Goal: Information Seeking & Learning: Learn about a topic

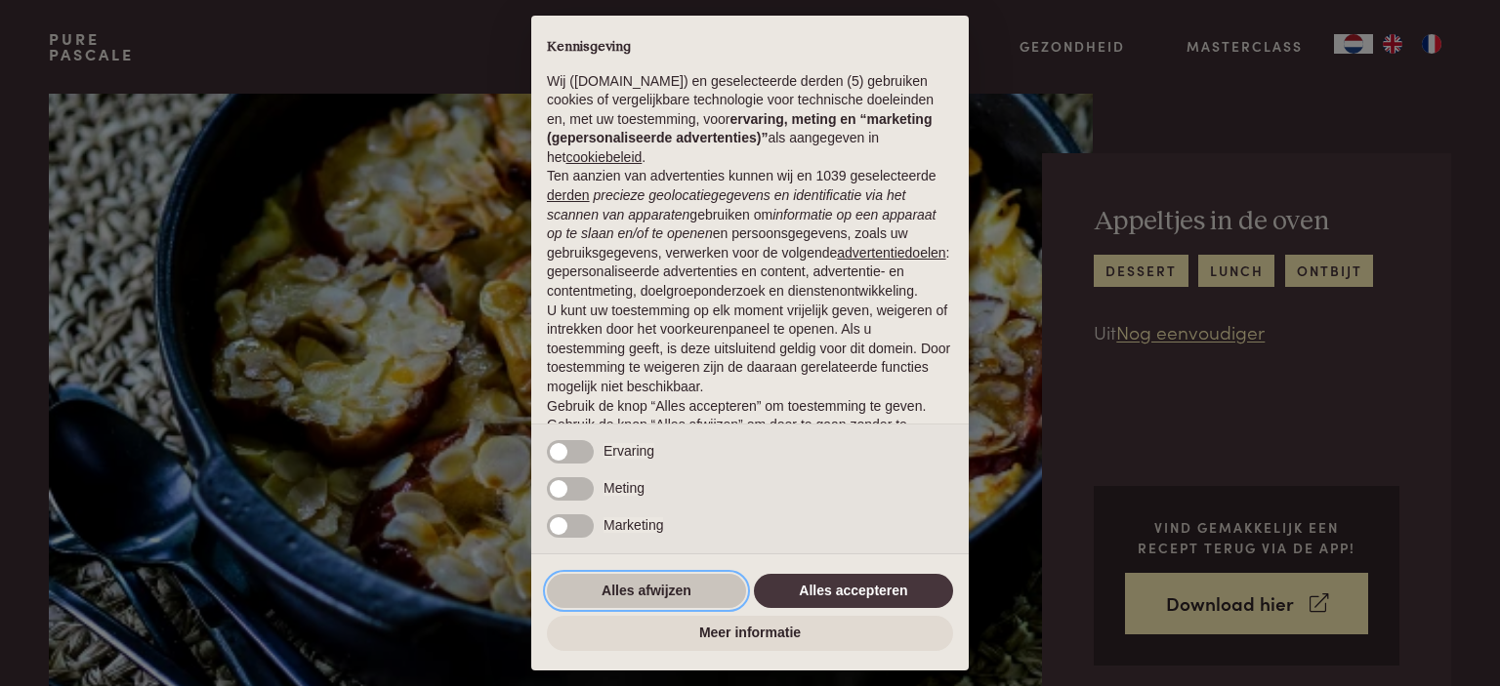
click at [588, 587] on button "Alles afwijzen" at bounding box center [646, 591] width 199 height 35
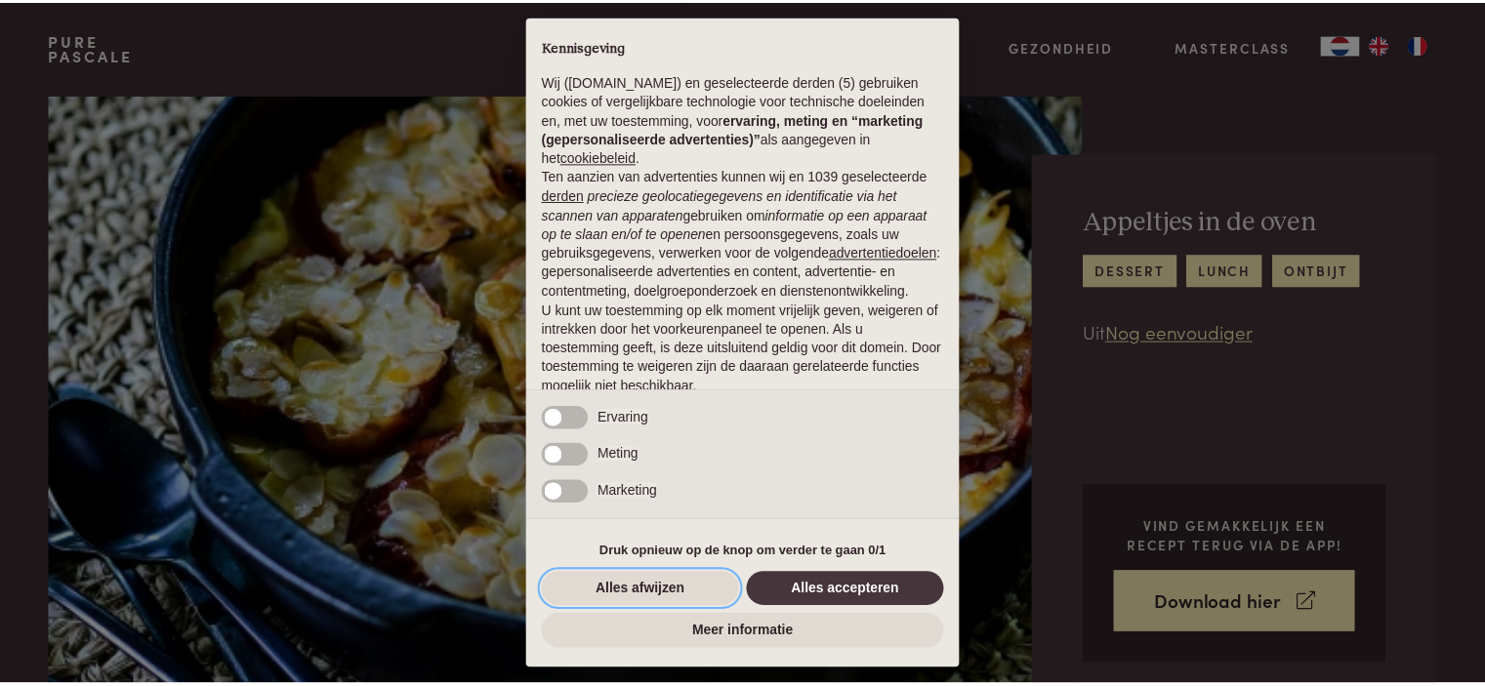
scroll to position [98, 0]
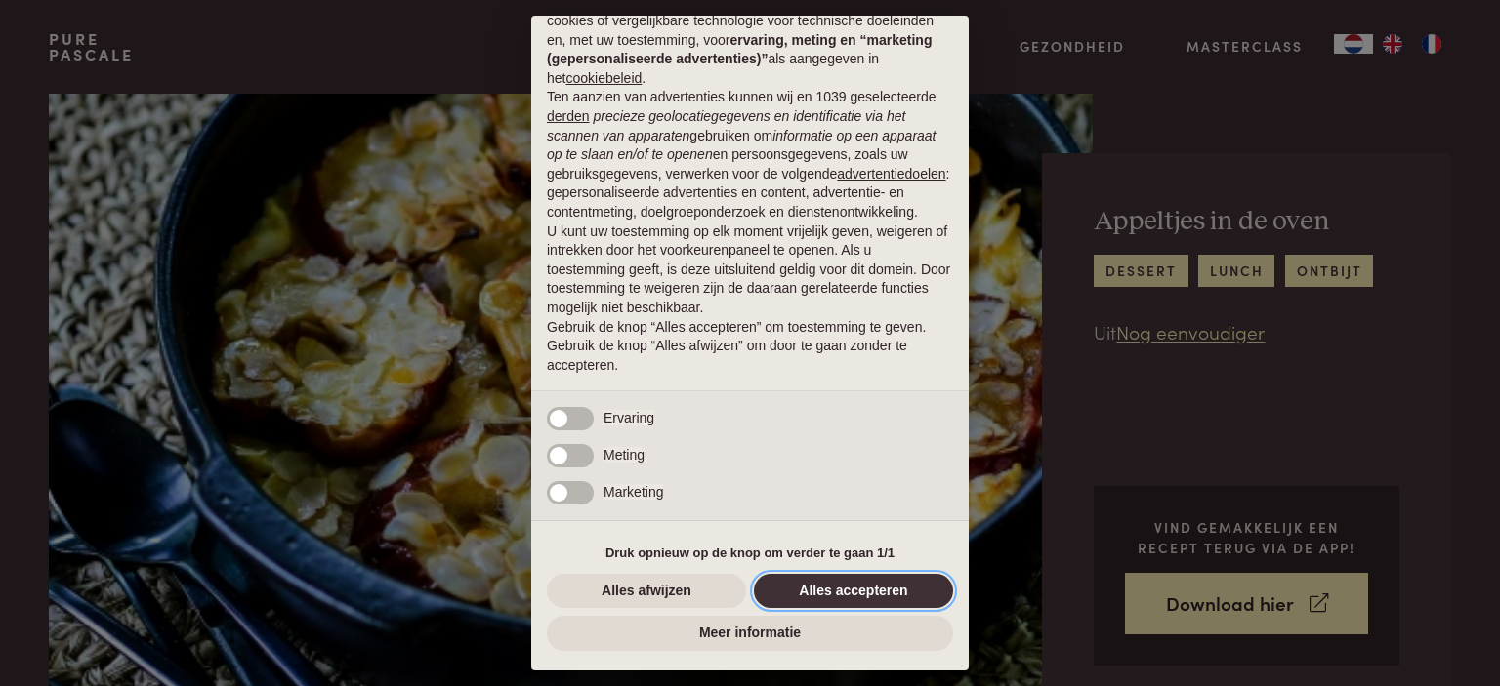
click at [850, 581] on button "Alles accepteren" at bounding box center [853, 591] width 199 height 35
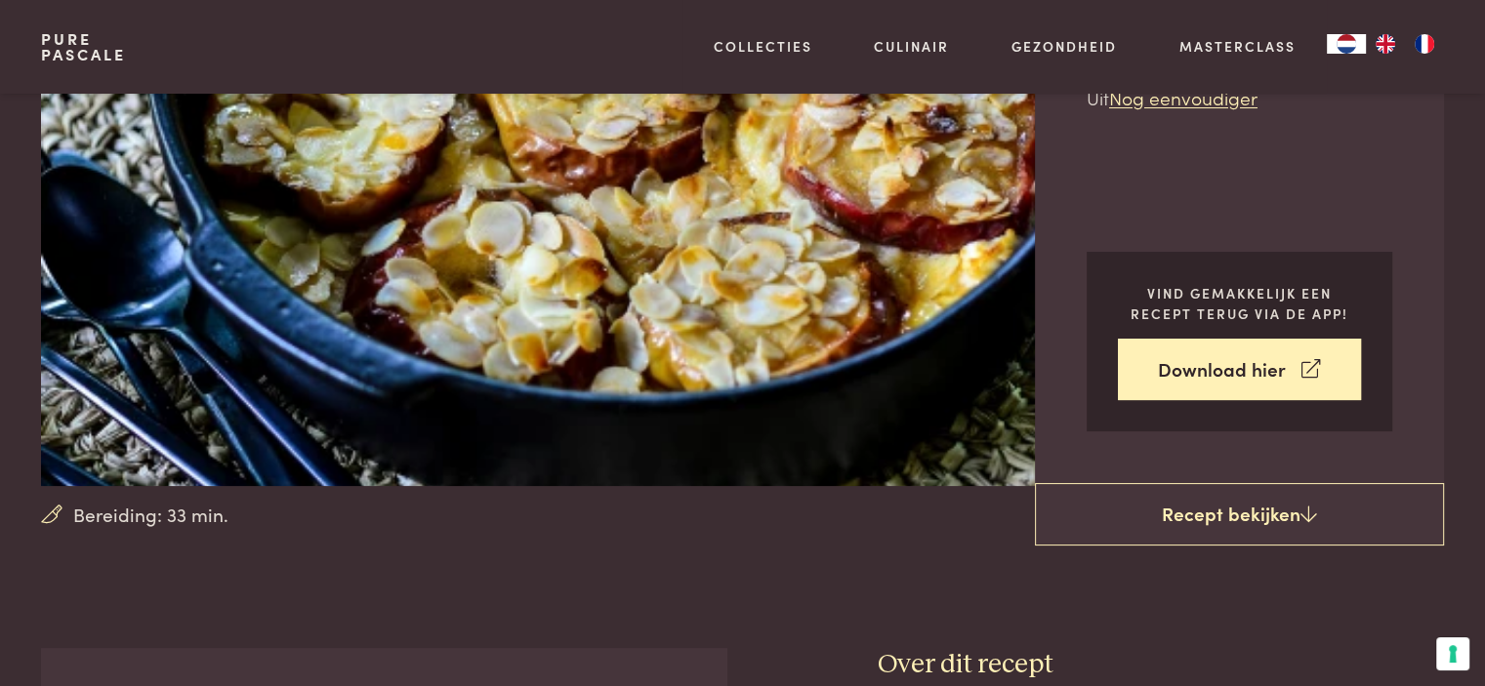
scroll to position [0, 0]
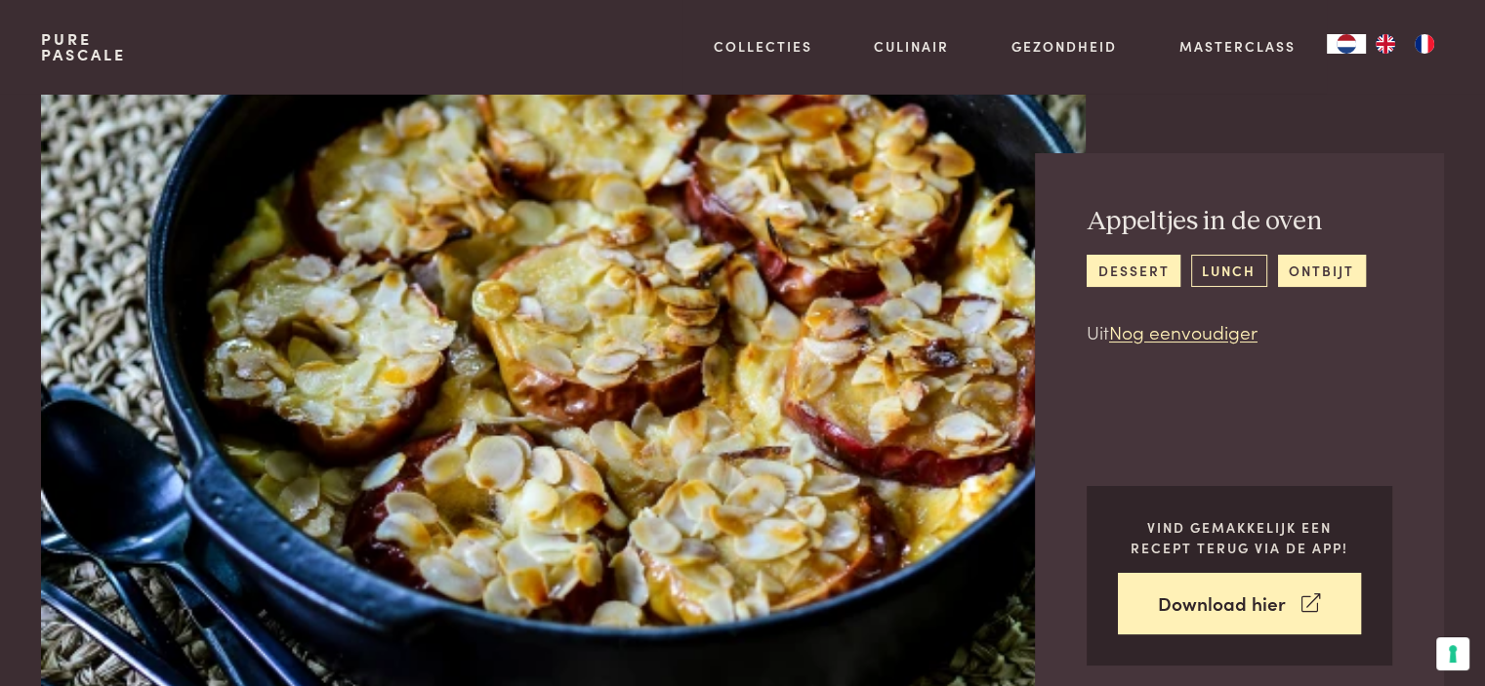
drag, startPoint x: 1266, startPoint y: 283, endPoint x: 1248, endPoint y: 270, distance: 22.5
click at [1248, 270] on div "dessert lunch ontbijt" at bounding box center [1226, 271] width 279 height 32
click at [1248, 270] on link "lunch" at bounding box center [1229, 271] width 76 height 32
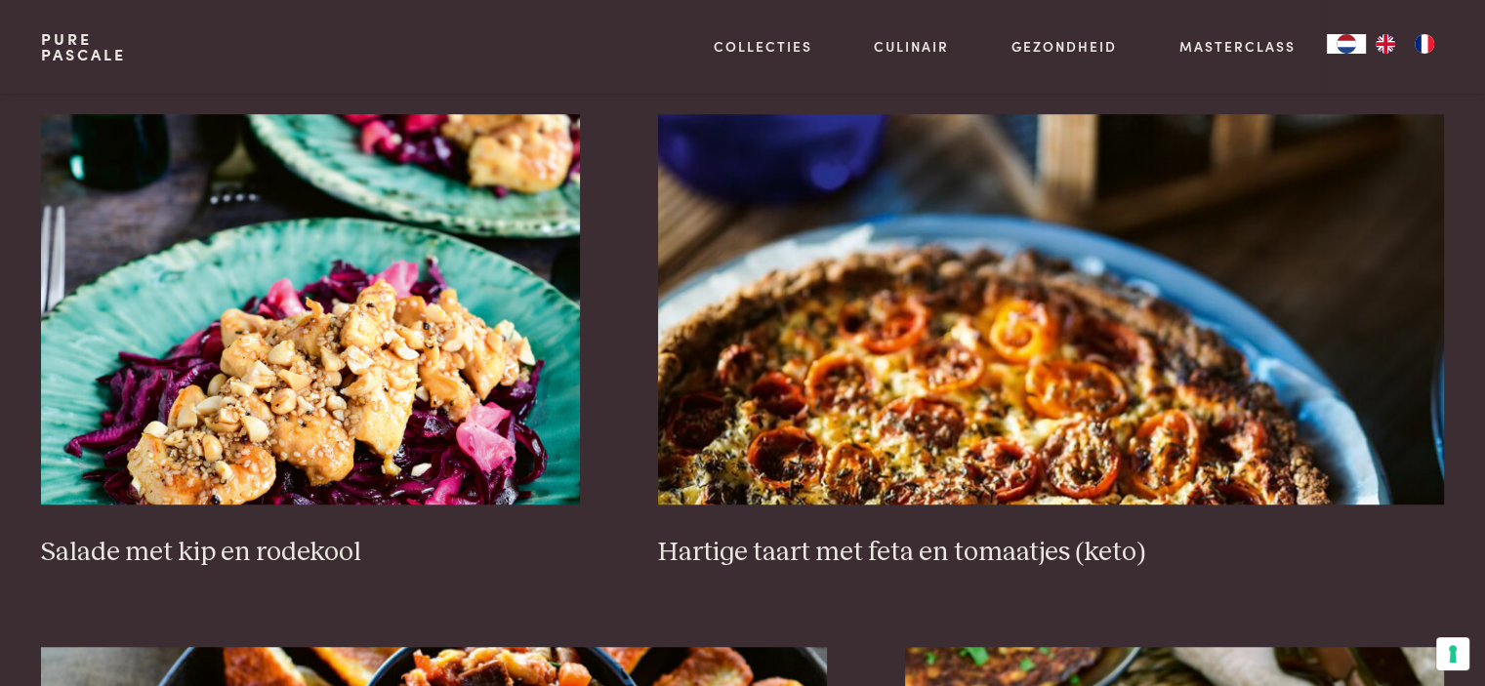
scroll to position [1367, 0]
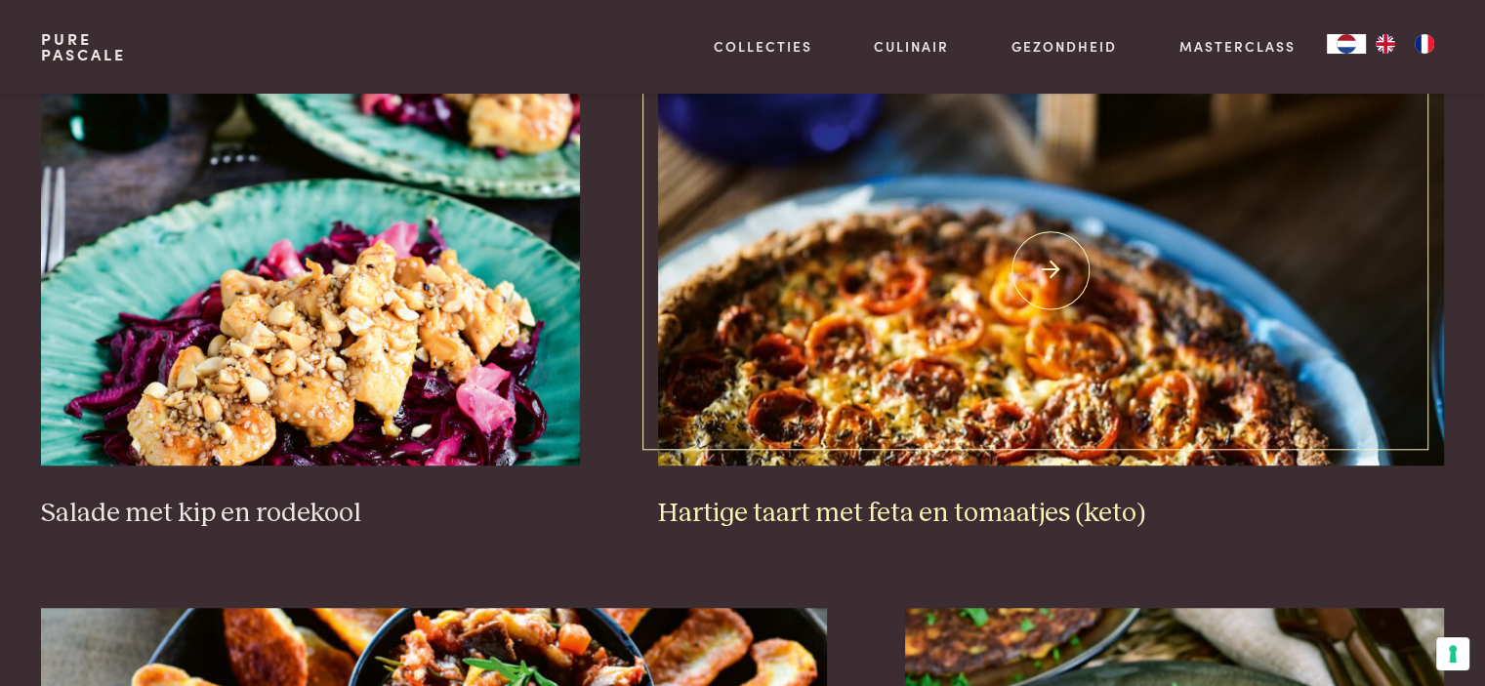
click at [1173, 256] on img at bounding box center [1051, 270] width 786 height 391
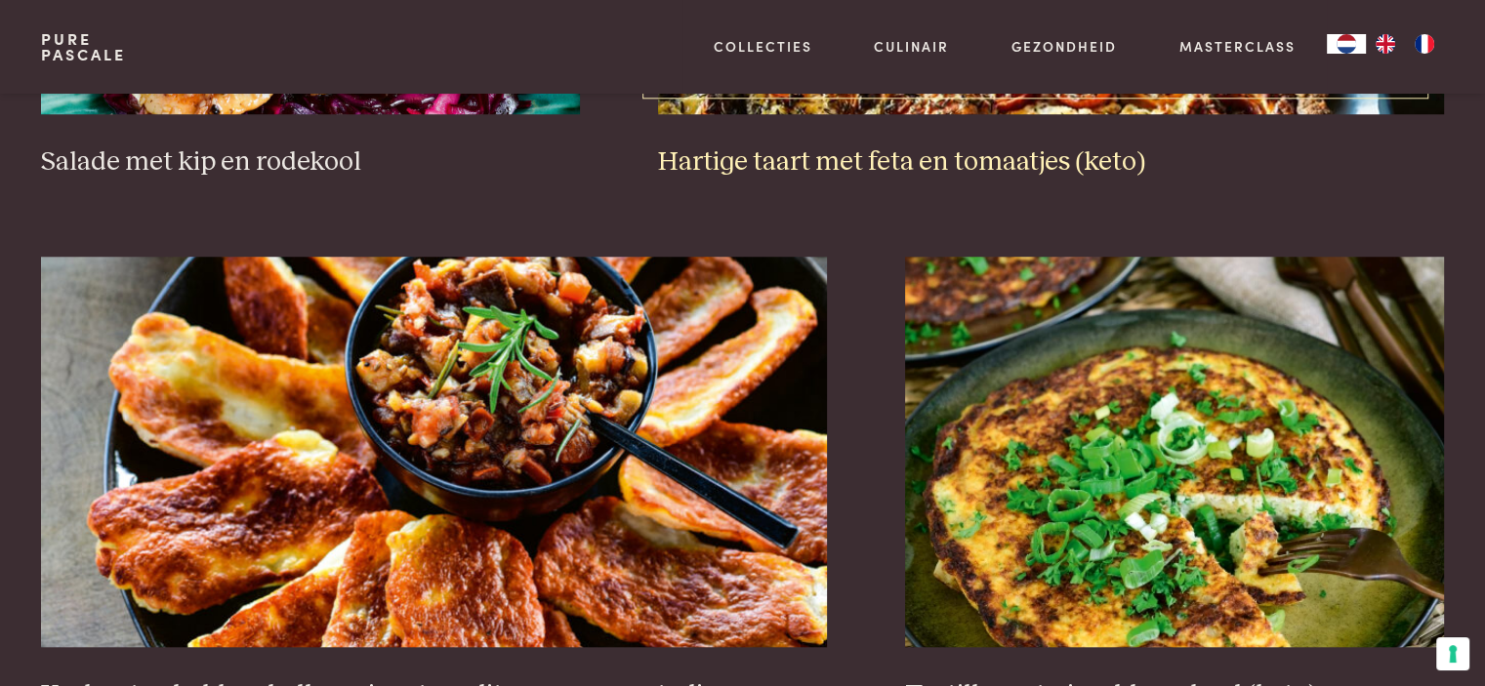
scroll to position [1875, 0]
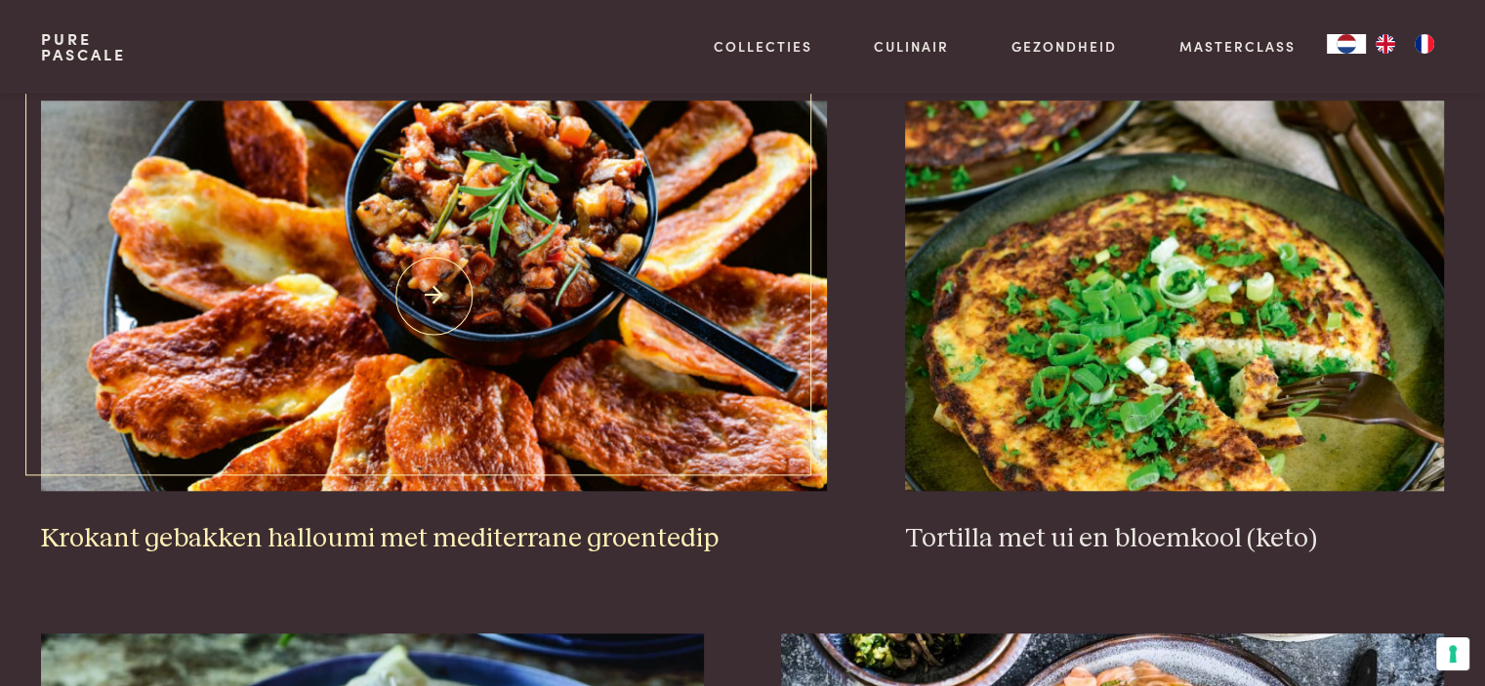
click at [339, 370] on img at bounding box center [434, 296] width 786 height 391
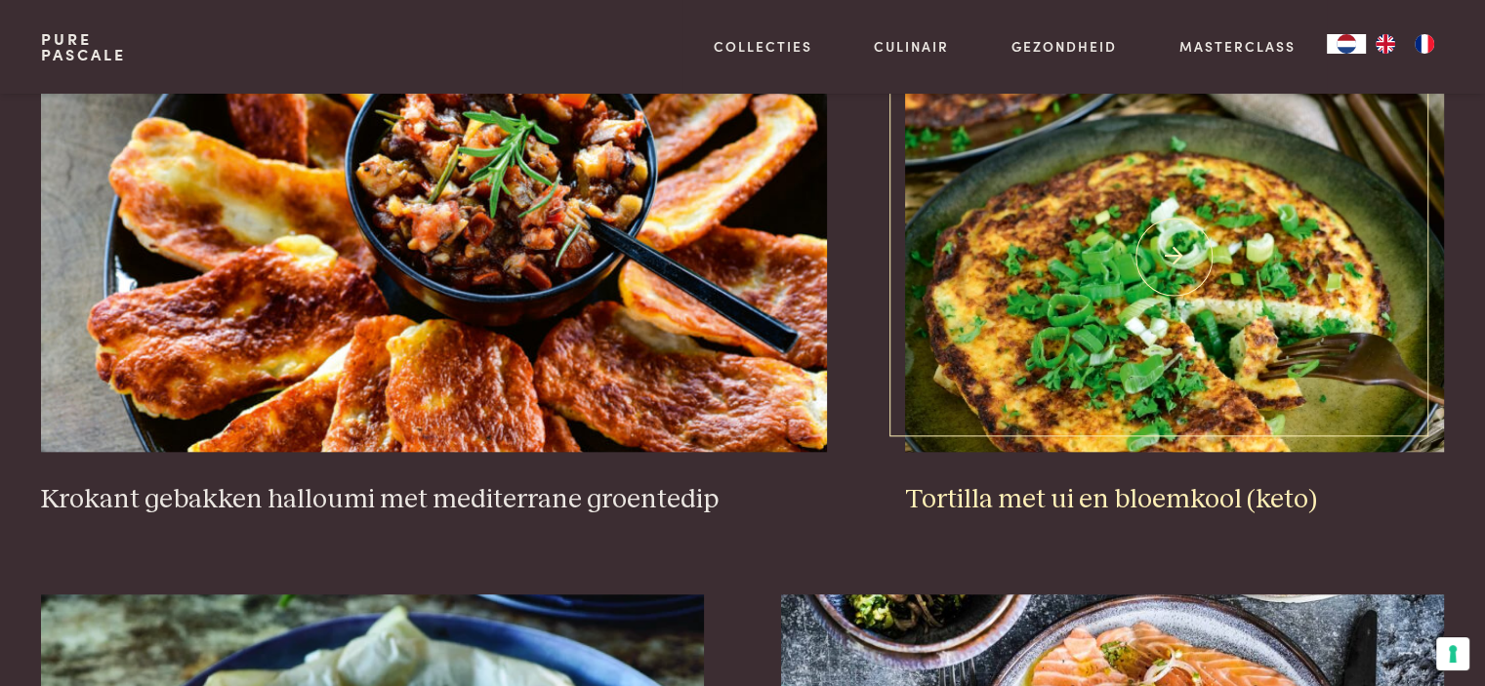
click at [1140, 357] on img at bounding box center [1174, 257] width 539 height 391
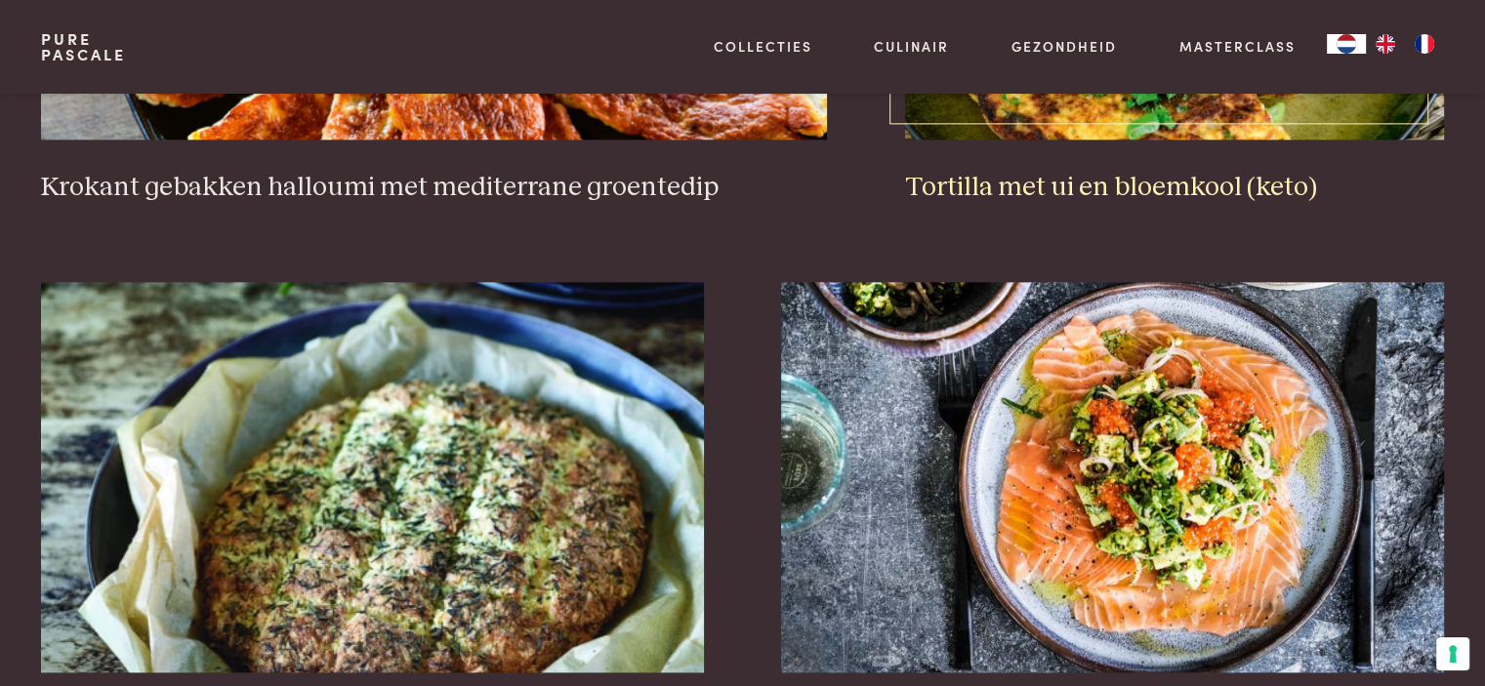
scroll to position [2422, 0]
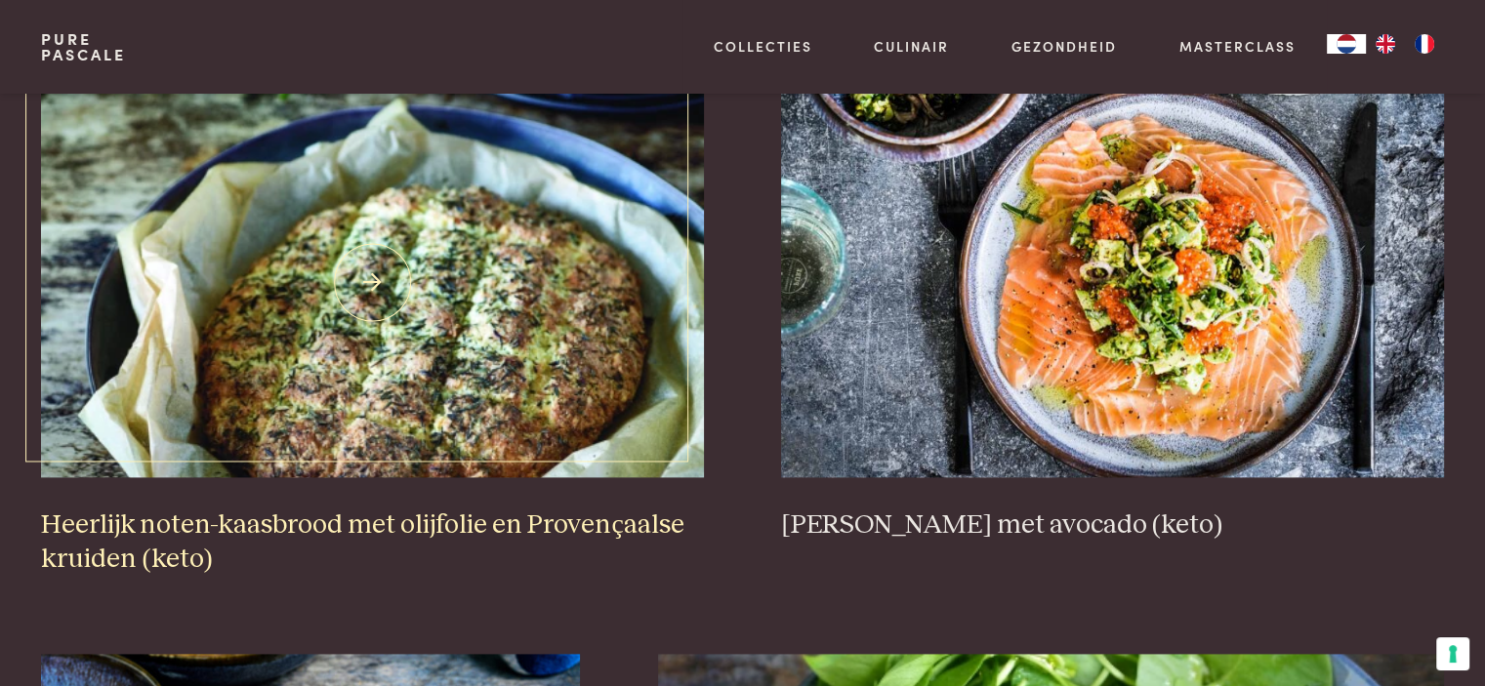
click at [414, 377] on img at bounding box center [372, 282] width 662 height 391
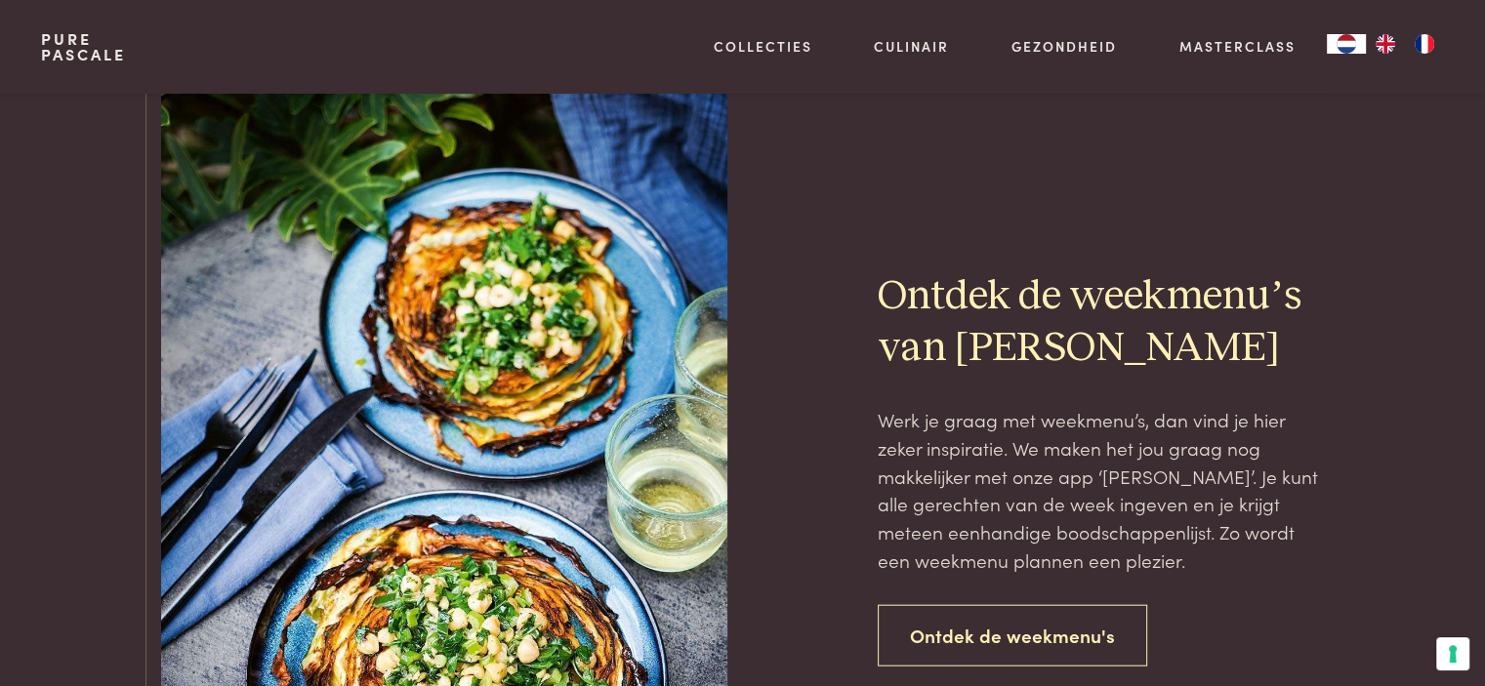
scroll to position [4570, 0]
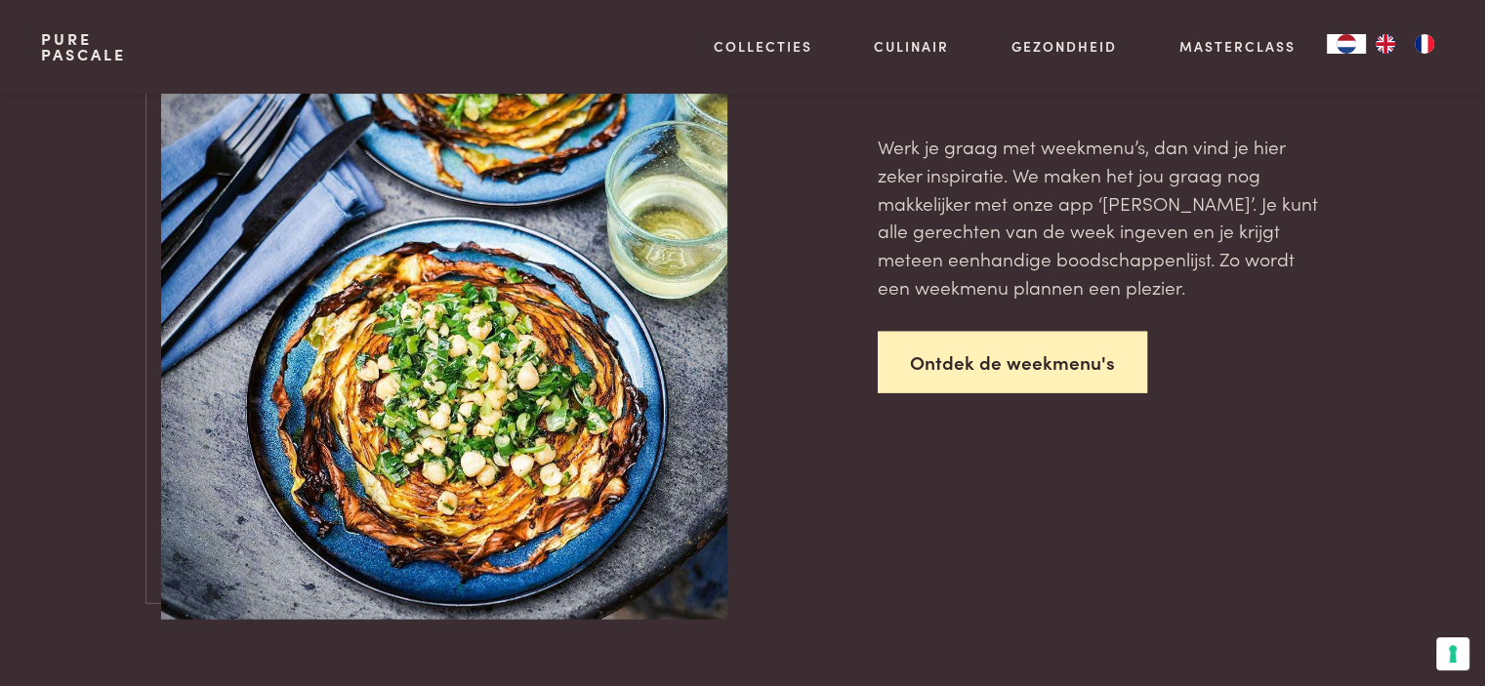
click at [981, 335] on link "Ontdek de weekmenu's" at bounding box center [1013, 363] width 270 height 62
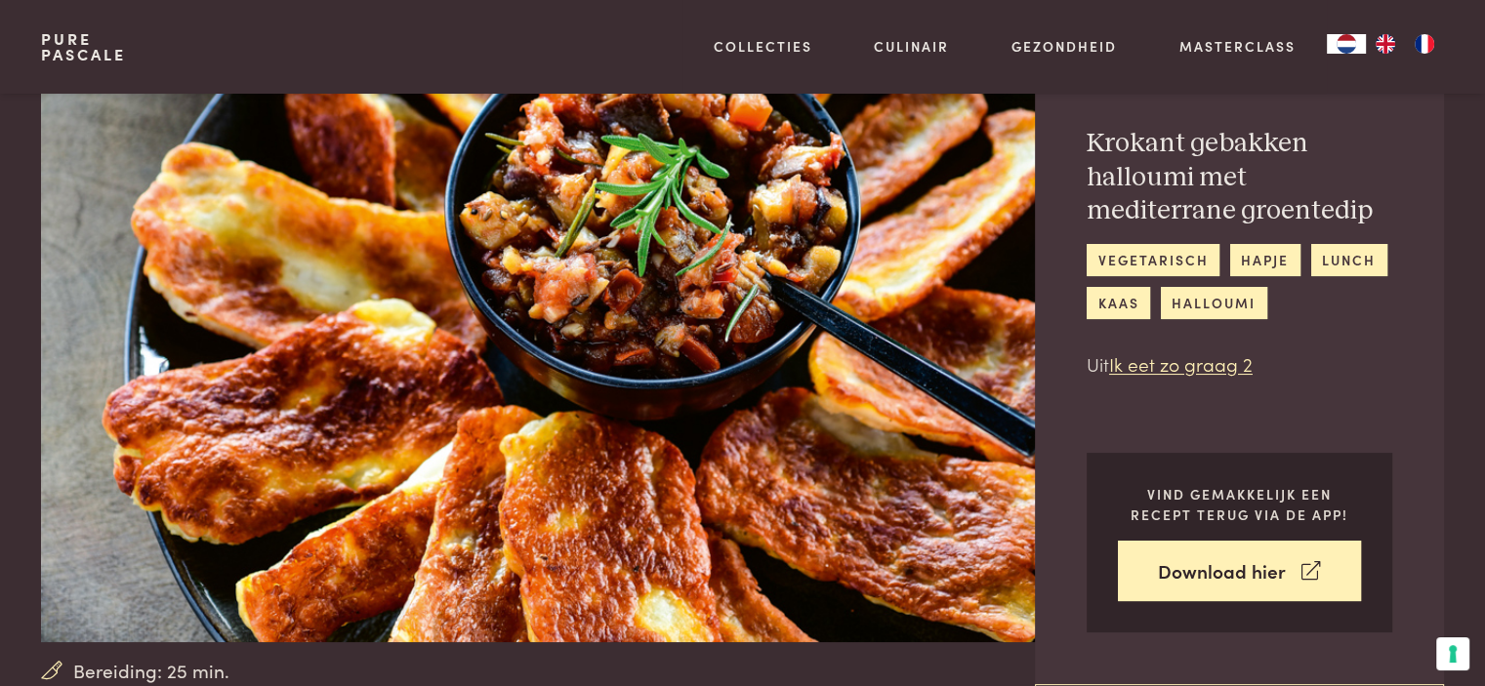
scroll to position [39, 0]
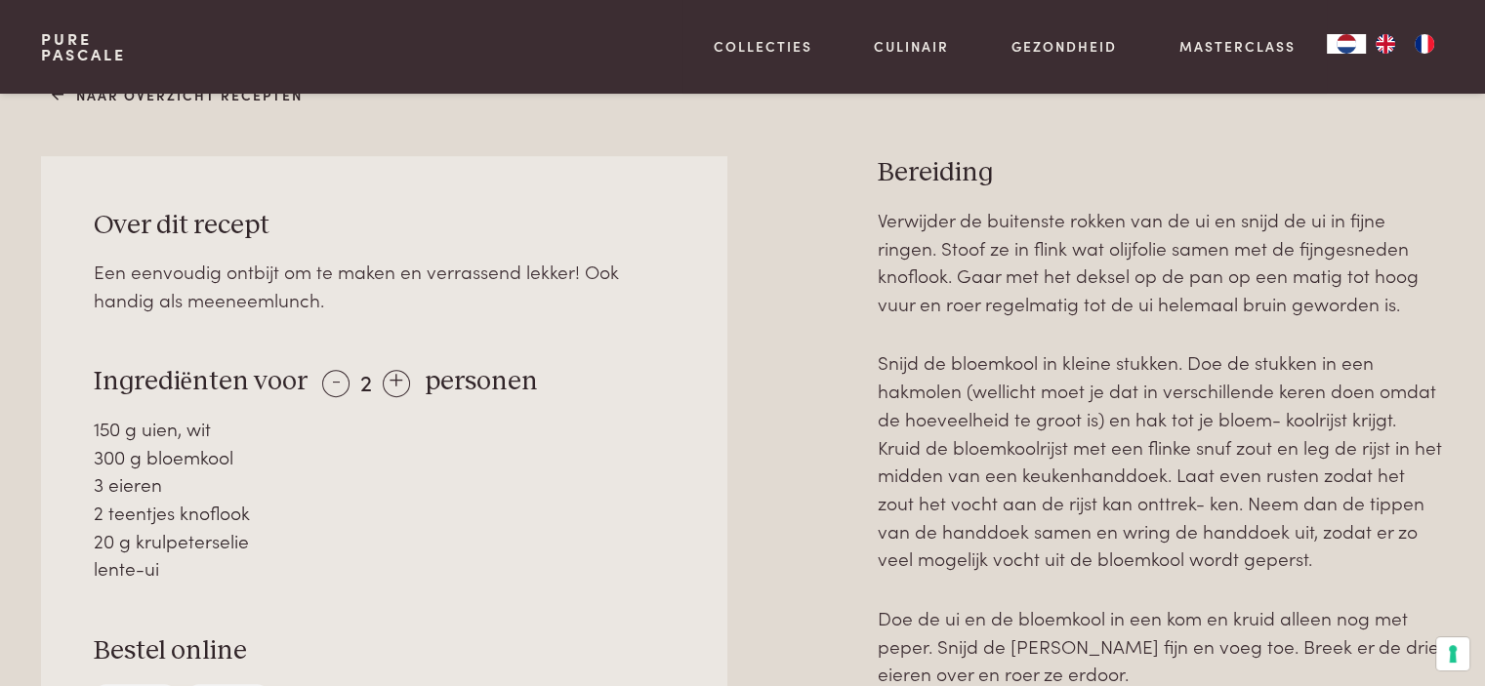
scroll to position [937, 0]
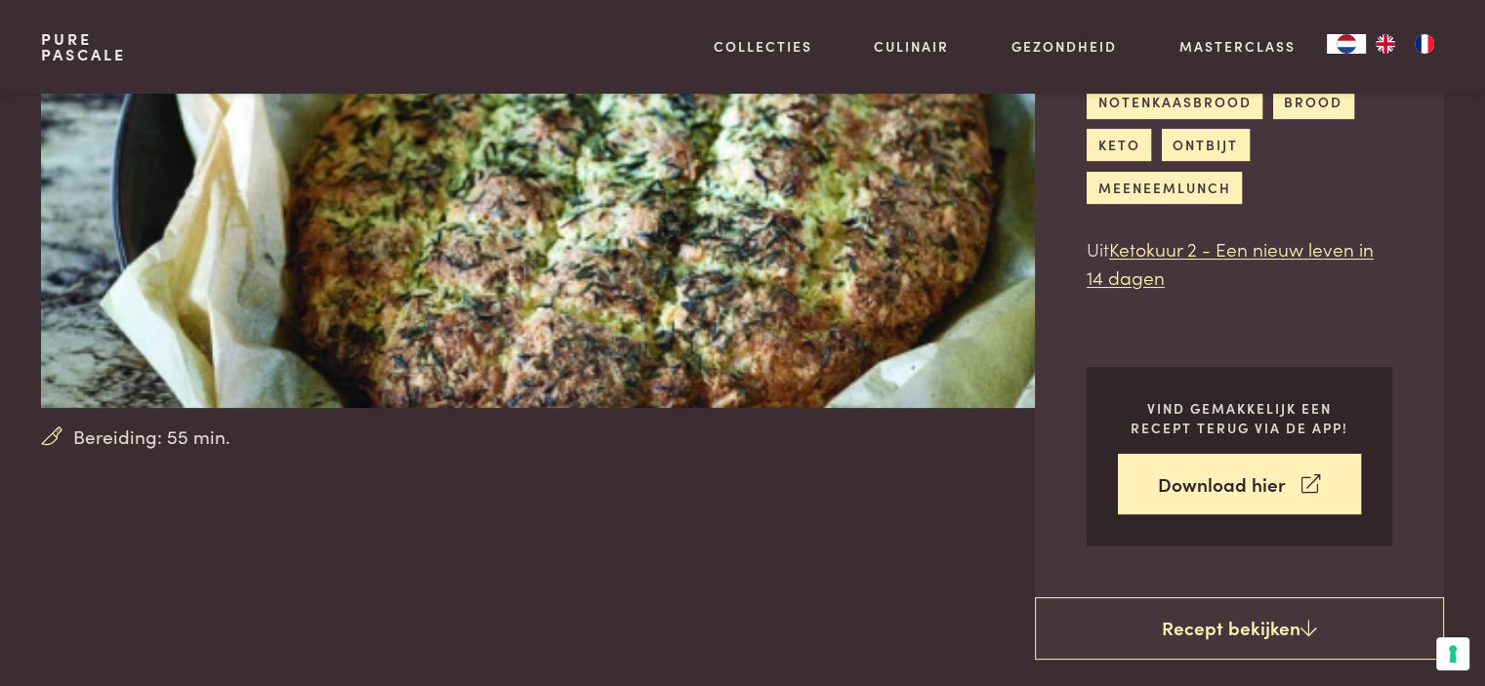
scroll to position [352, 0]
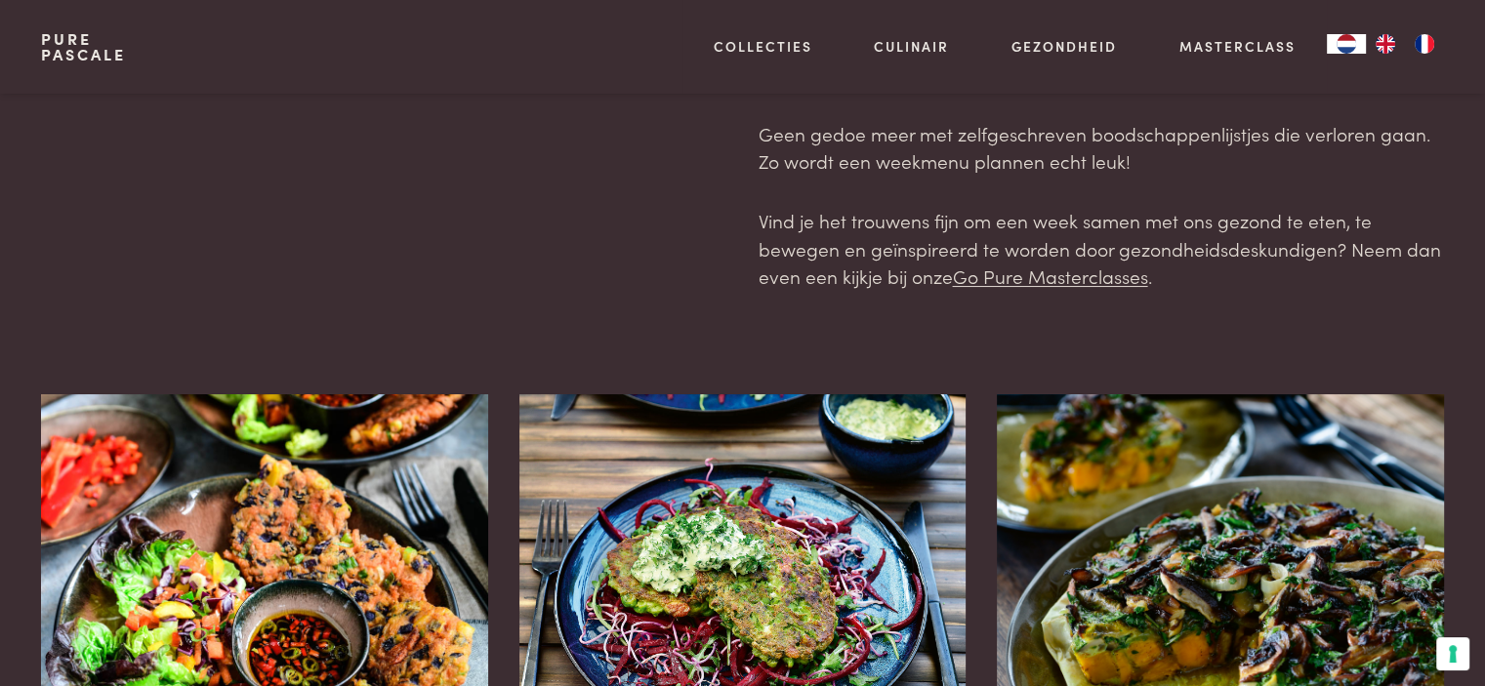
scroll to position [391, 0]
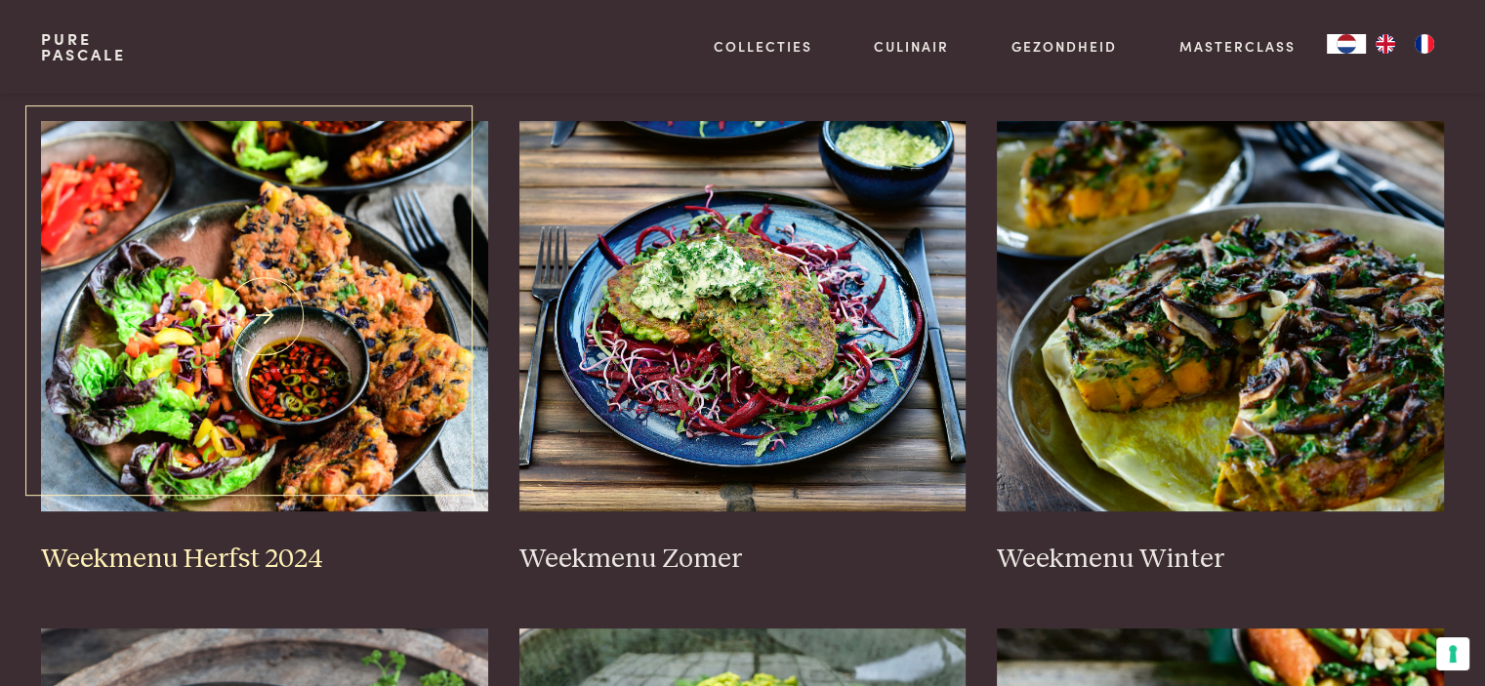
click at [174, 340] on img at bounding box center [264, 316] width 447 height 391
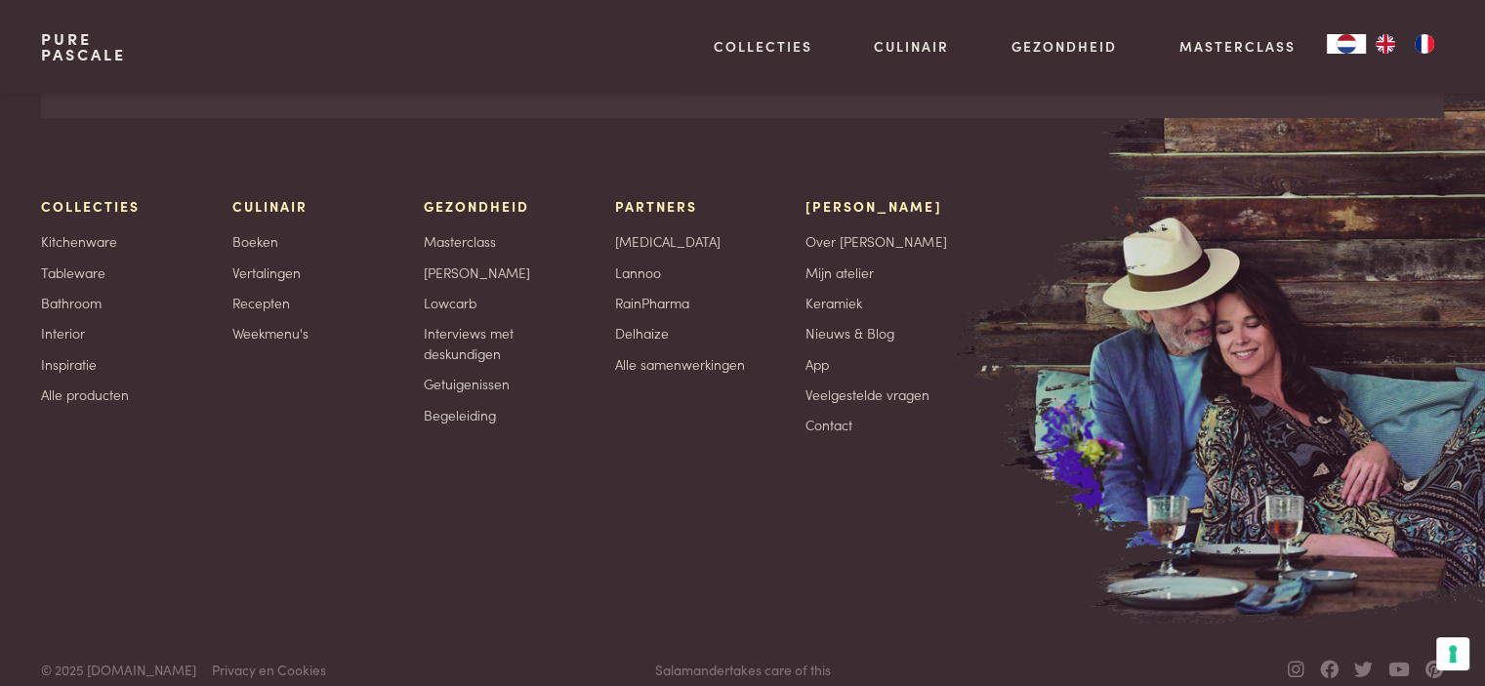
scroll to position [8209, 0]
